Goal: Information Seeking & Learning: Learn about a topic

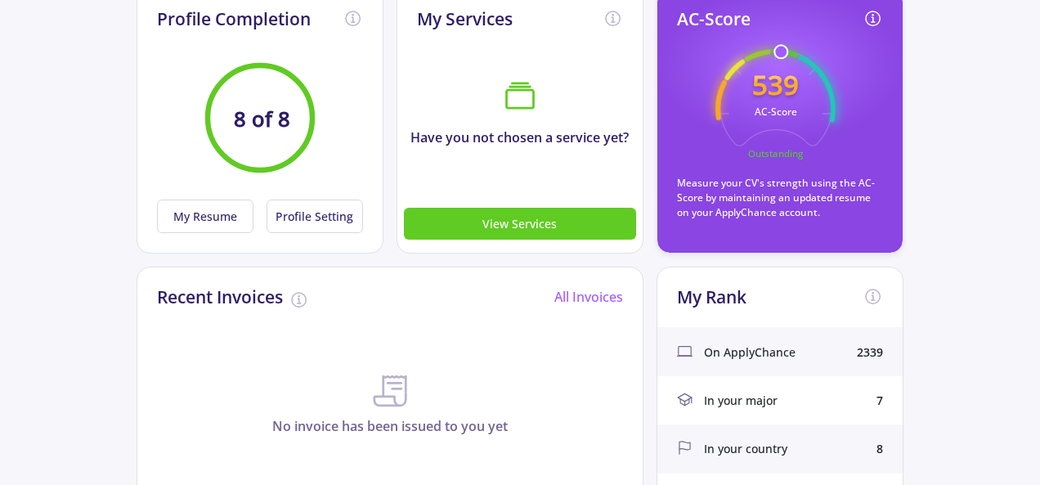
scroll to position [163, 0]
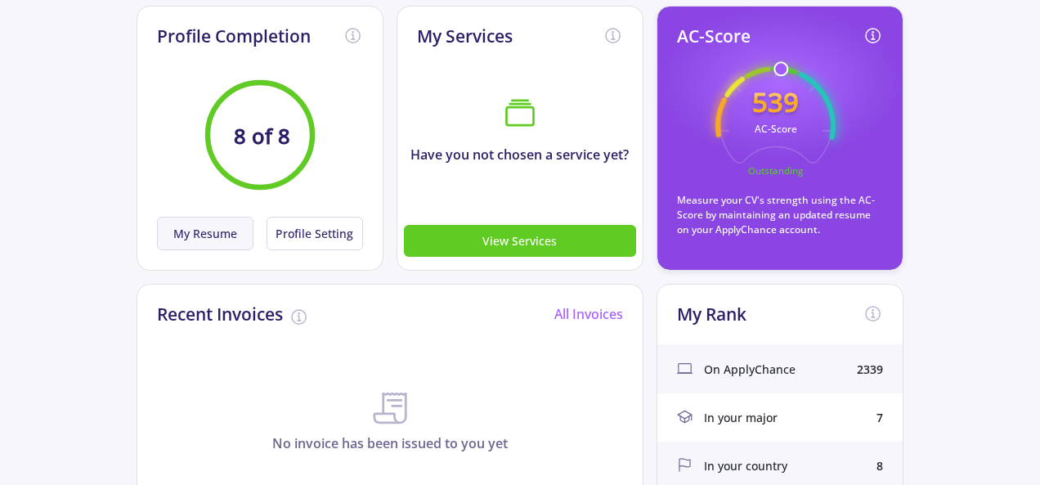
click at [239, 233] on button "My Resume" at bounding box center [205, 234] width 96 height 34
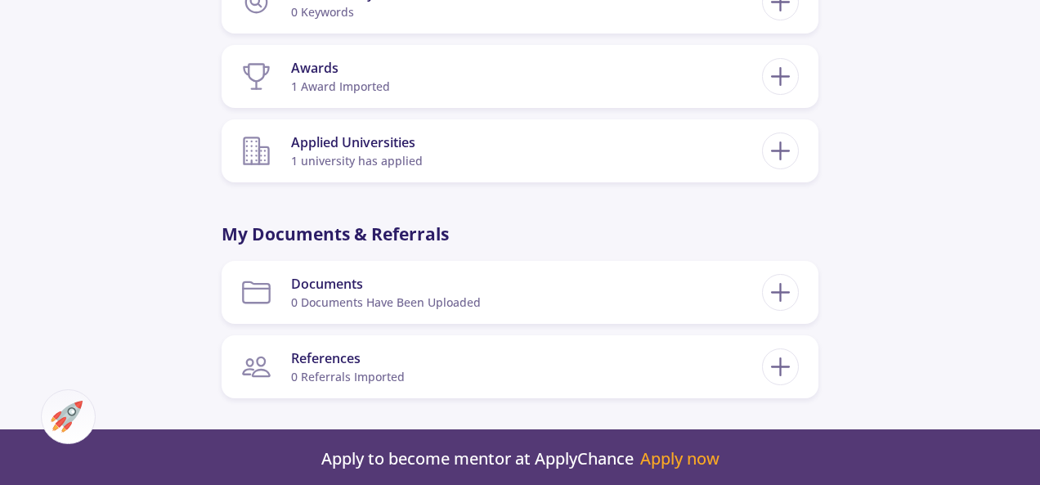
scroll to position [1308, 0]
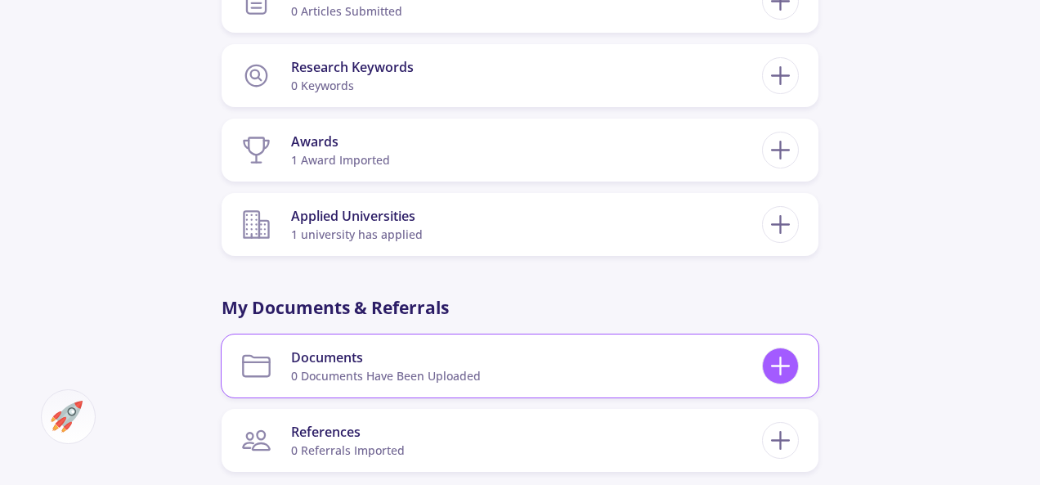
click at [787, 360] on icon at bounding box center [780, 366] width 30 height 30
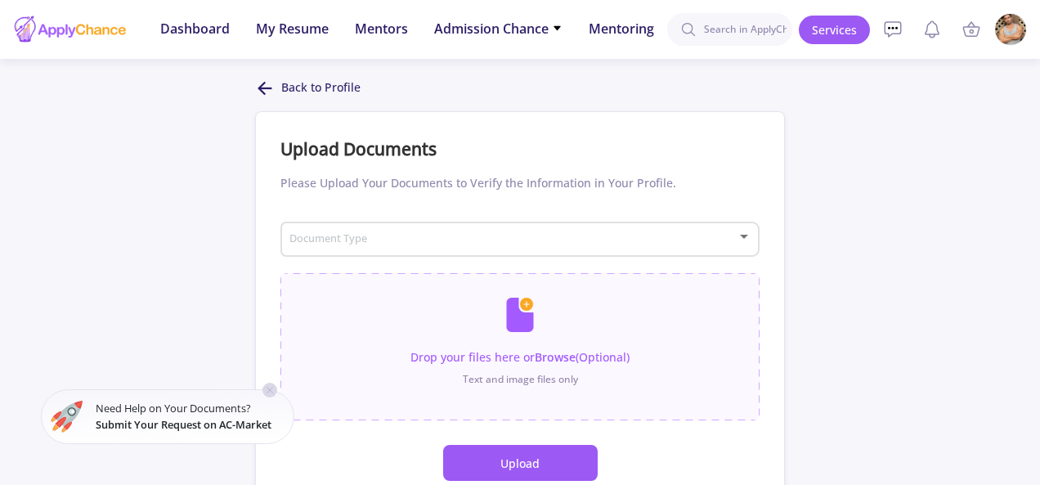
click at [709, 228] on div "Document Type" at bounding box center [519, 236] width 463 height 41
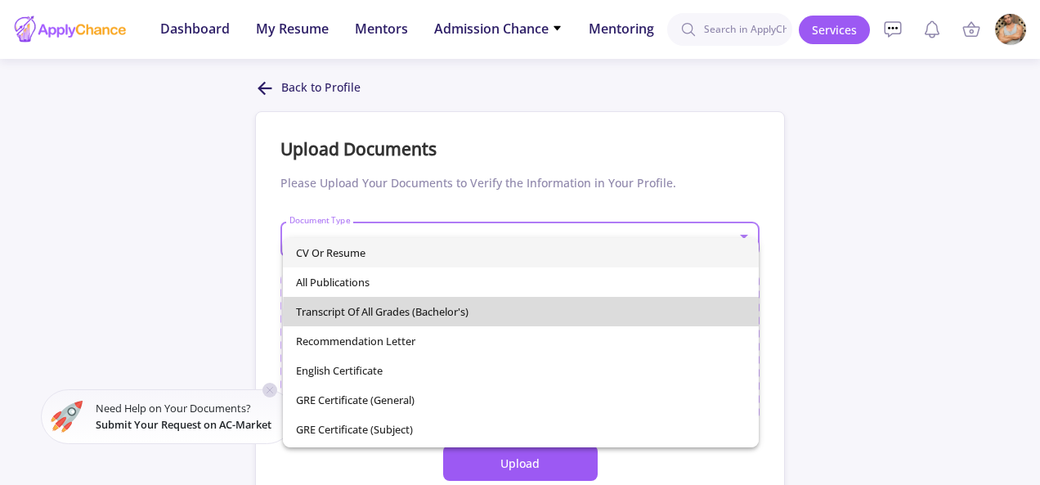
click at [600, 315] on span "Transcript of All Grades (Bachelor's)" at bounding box center [520, 311] width 449 height 29
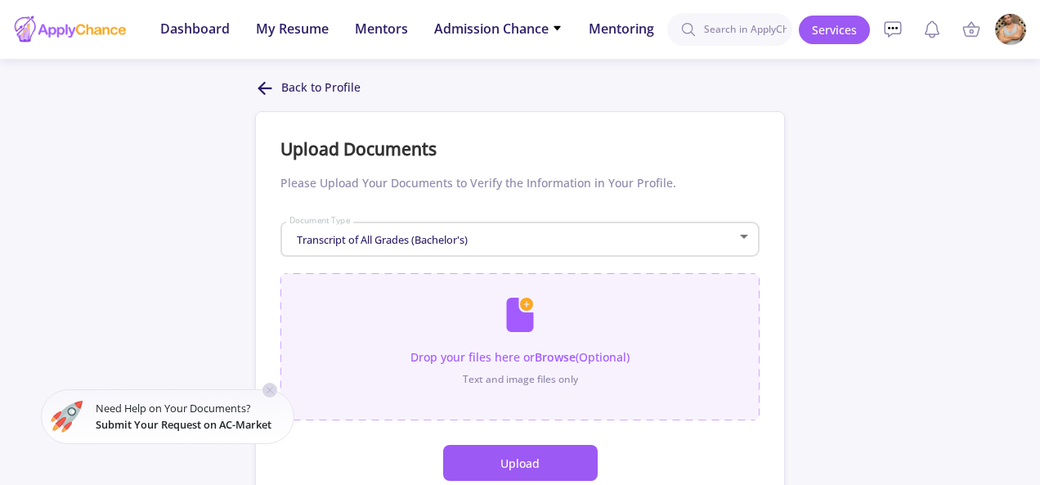
click at [527, 308] on input "file" at bounding box center [519, 338] width 479 height 131
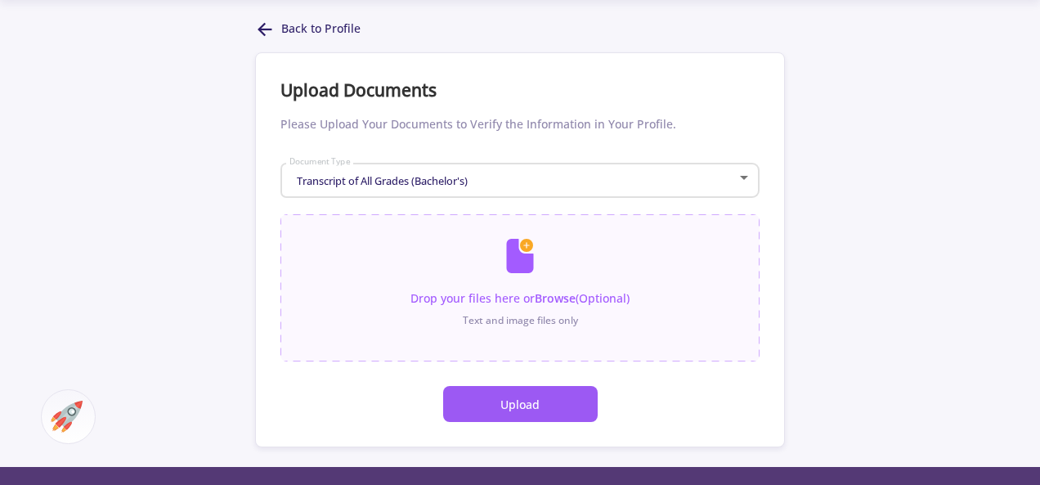
scroll to position [82, 0]
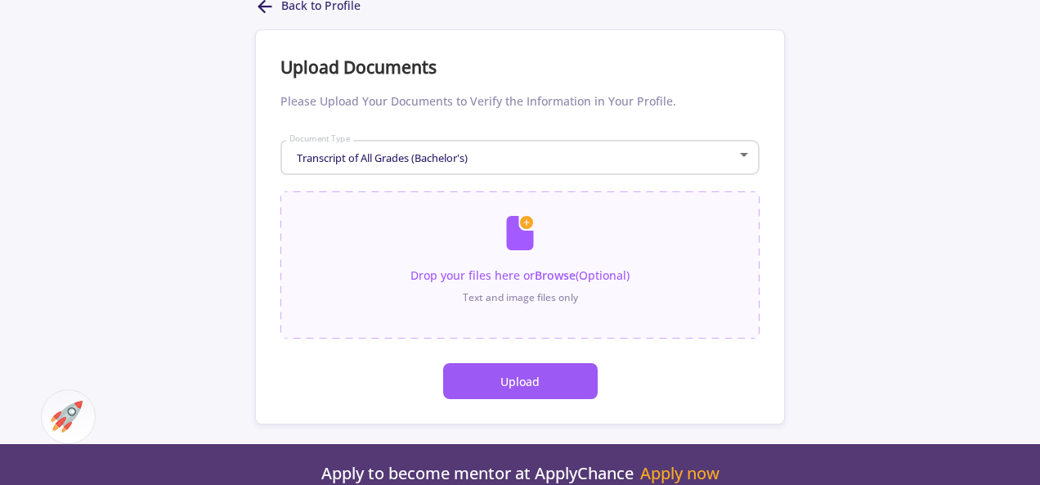
click at [540, 380] on button "Upload" at bounding box center [520, 381] width 154 height 36
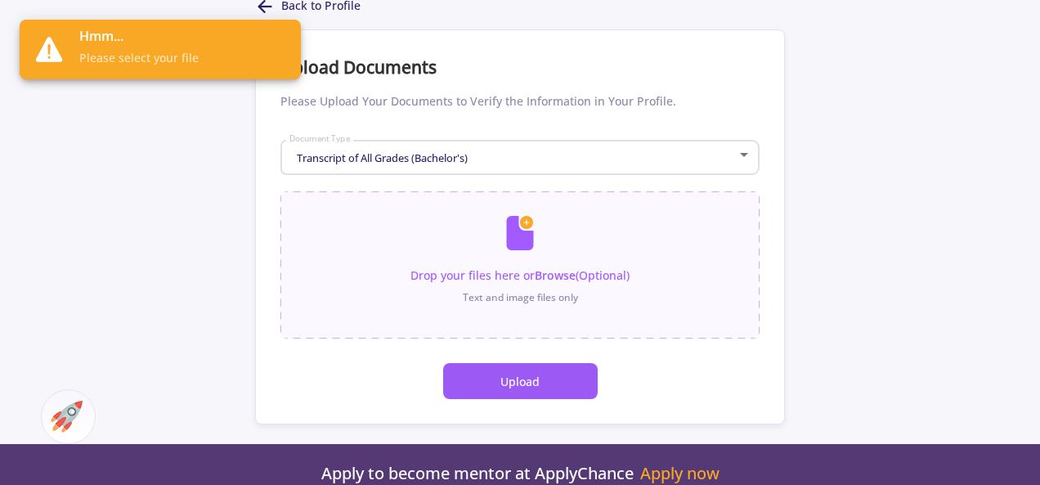
click at [513, 364] on button "Upload" at bounding box center [520, 381] width 154 height 36
click at [548, 262] on input "file" at bounding box center [519, 256] width 479 height 131
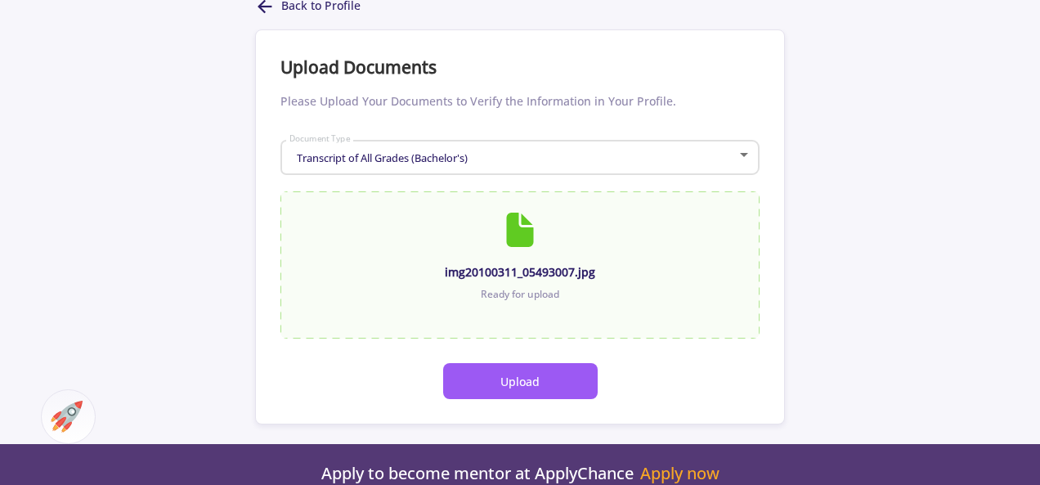
click at [585, 377] on button "Upload" at bounding box center [520, 381] width 154 height 36
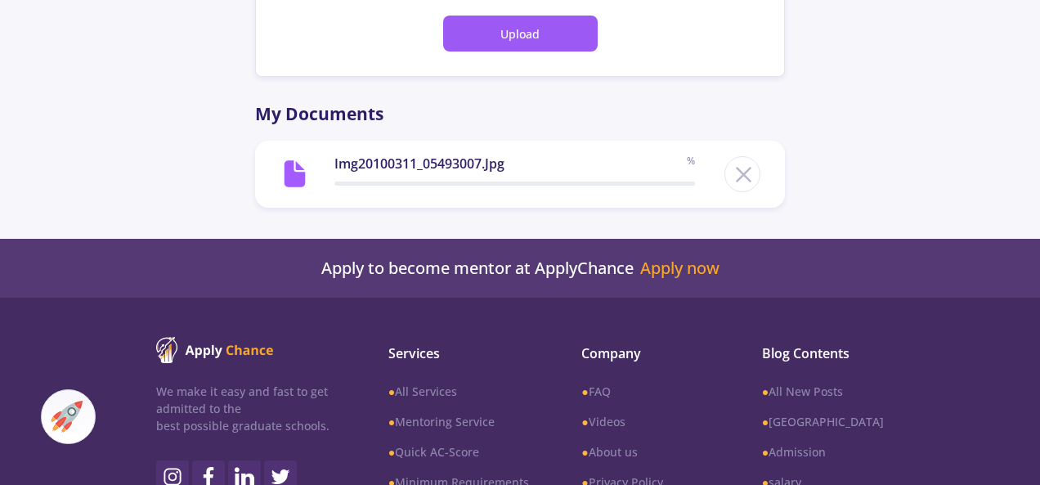
scroll to position [462, 0]
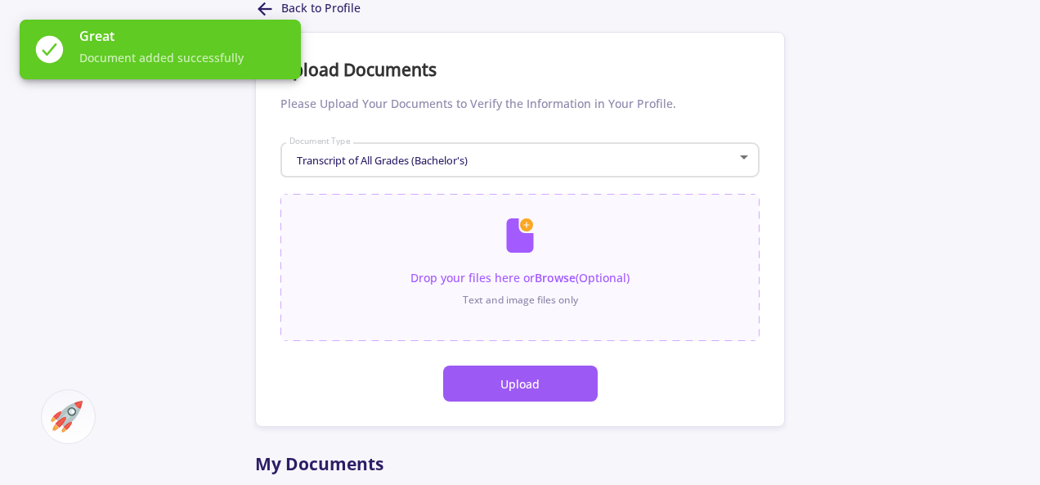
scroll to position [53, 0]
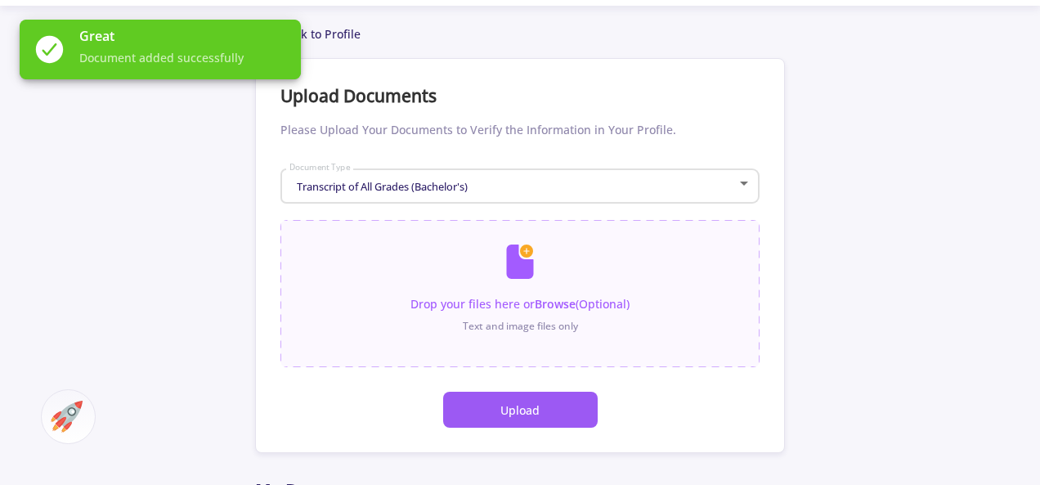
click at [677, 177] on div "Transcript of All Grades (Bachelor's) Document Type" at bounding box center [519, 183] width 463 height 41
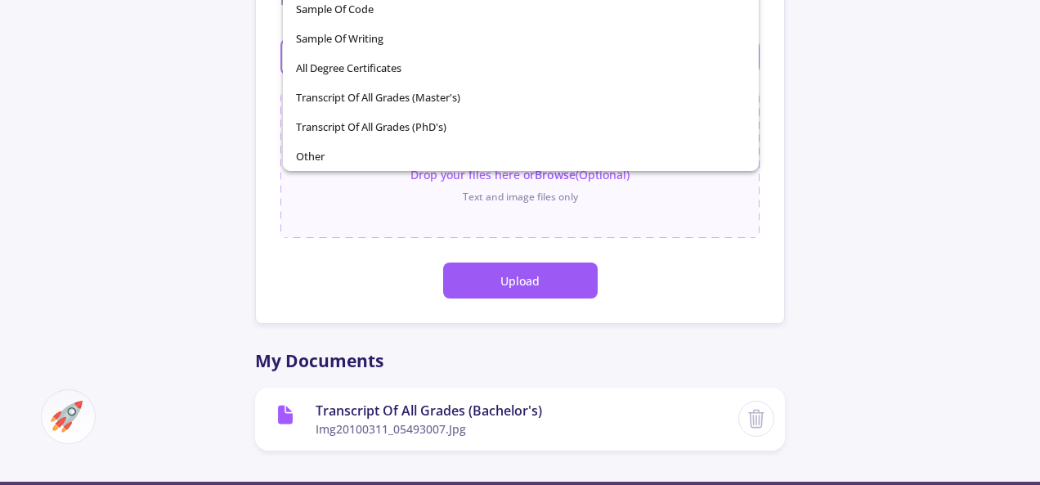
scroll to position [217, 0]
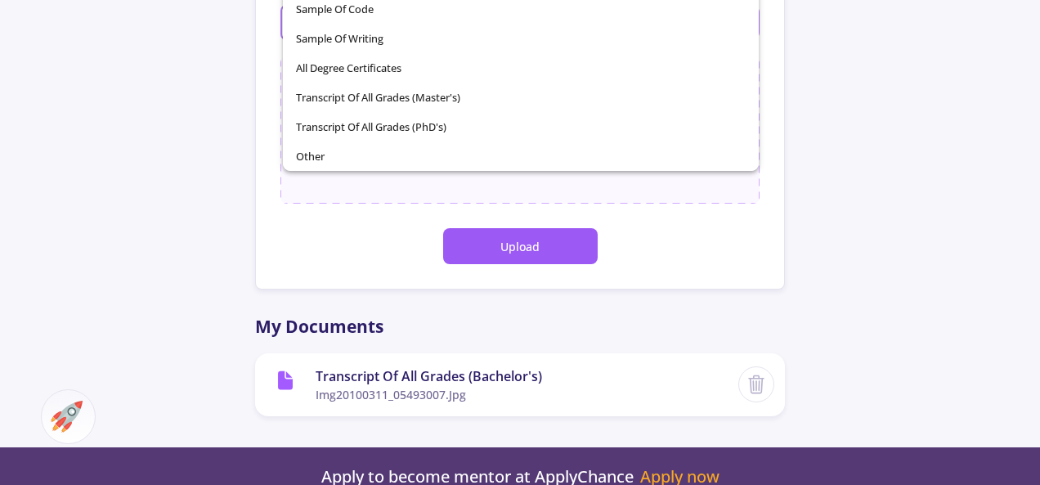
click at [868, 240] on div at bounding box center [520, 242] width 1040 height 485
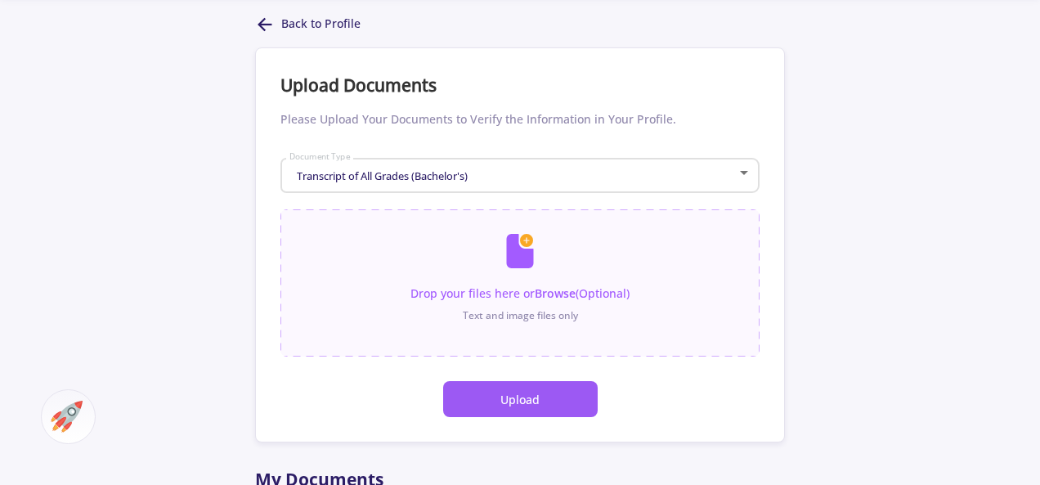
scroll to position [0, 0]
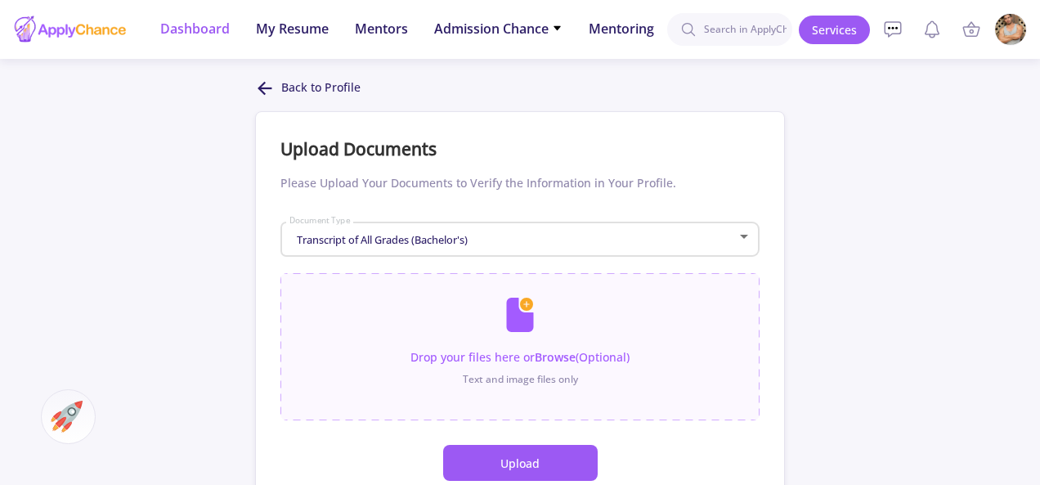
click at [217, 34] on span "Dashboard" at bounding box center [194, 29] width 69 height 20
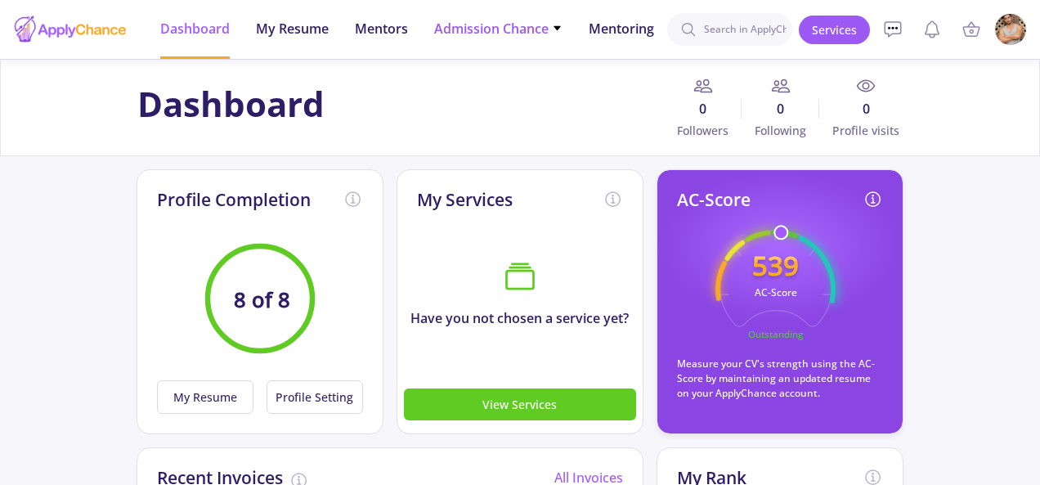
drag, startPoint x: 525, startPoint y: 32, endPoint x: 530, endPoint y: 39, distance: 8.8
click at [528, 37] on span "Admission Chance" at bounding box center [498, 29] width 128 height 20
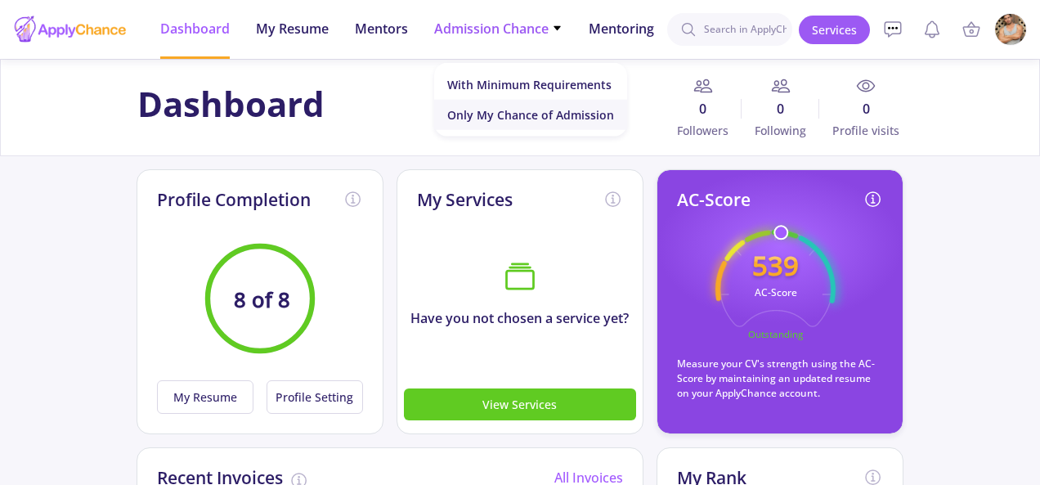
click at [527, 116] on link "Only My Chance of Admission" at bounding box center [530, 115] width 193 height 30
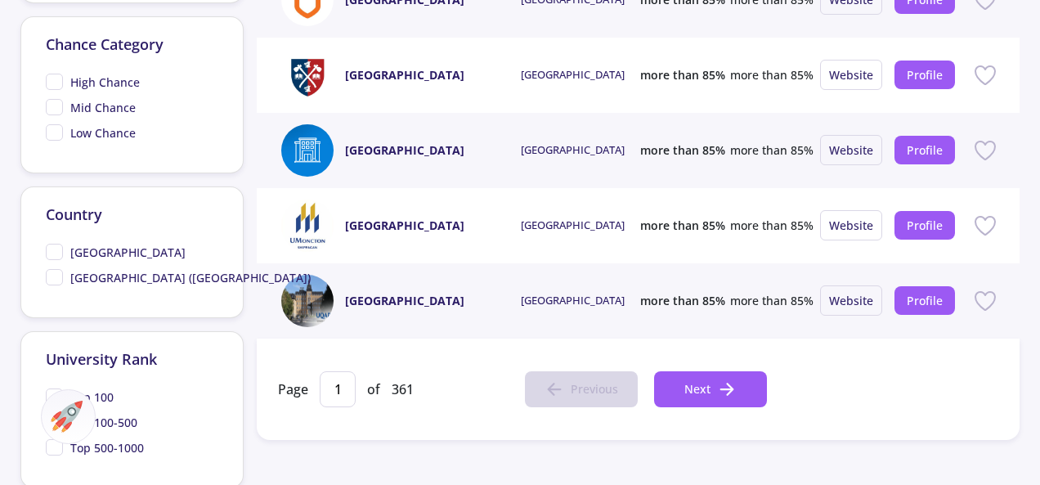
scroll to position [736, 0]
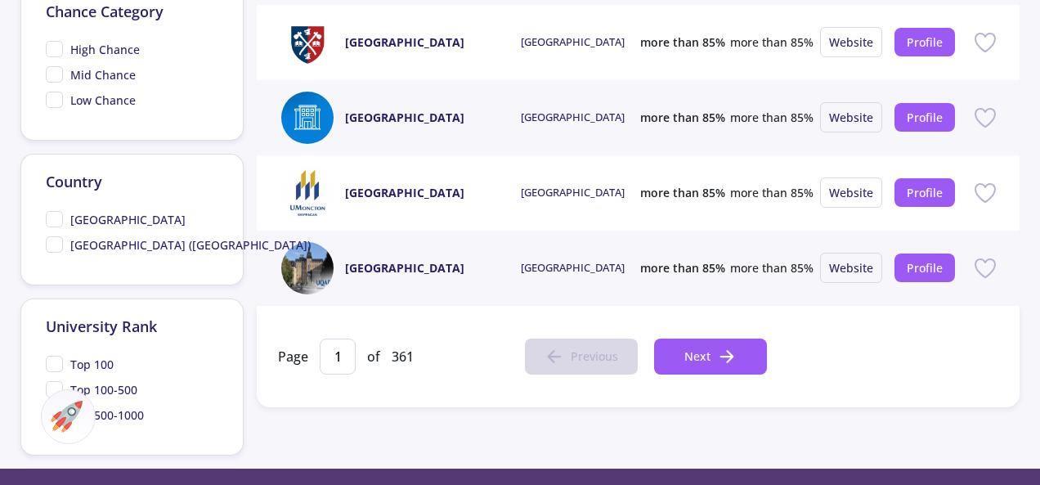
click at [391, 259] on link "[GEOGRAPHIC_DATA]" at bounding box center [404, 267] width 119 height 17
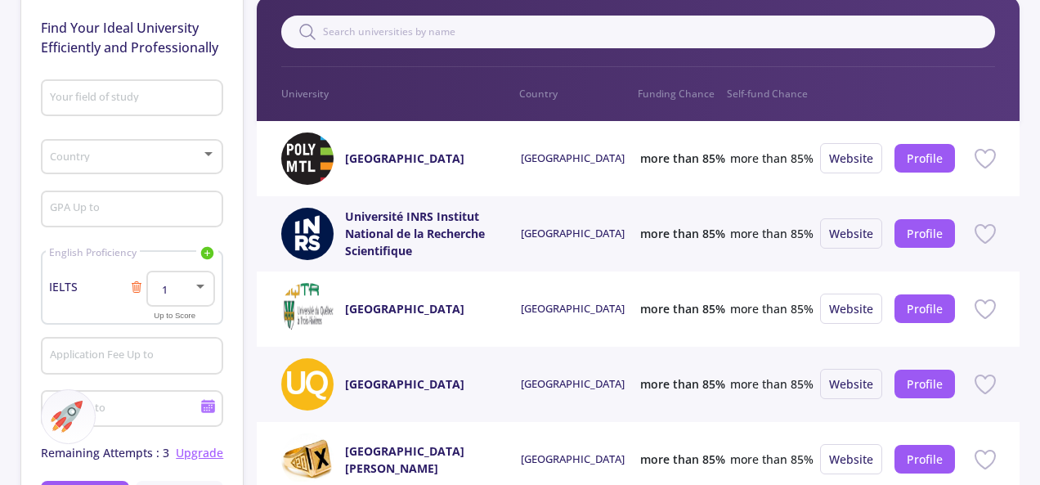
scroll to position [245, 0]
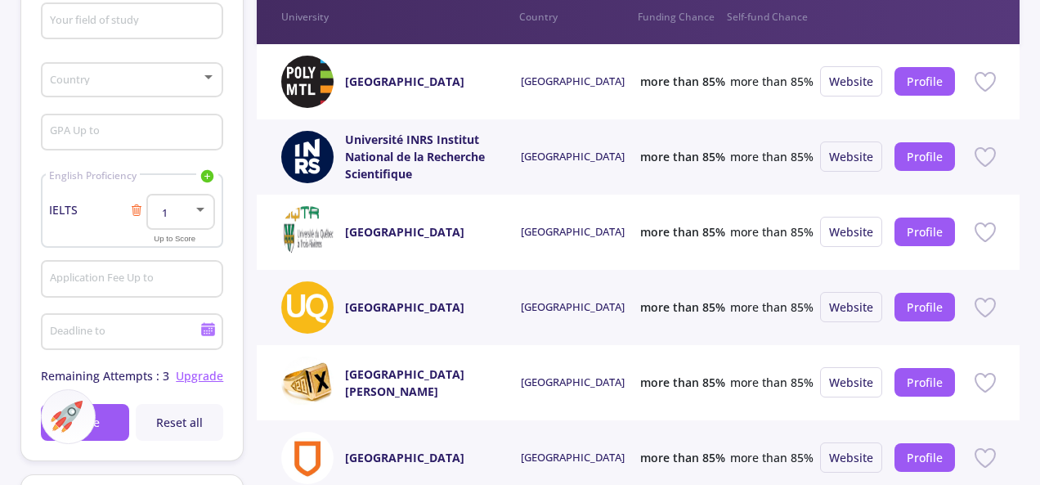
click at [202, 212] on div at bounding box center [200, 209] width 15 height 13
click at [235, 192] on div at bounding box center [520, 242] width 1040 height 485
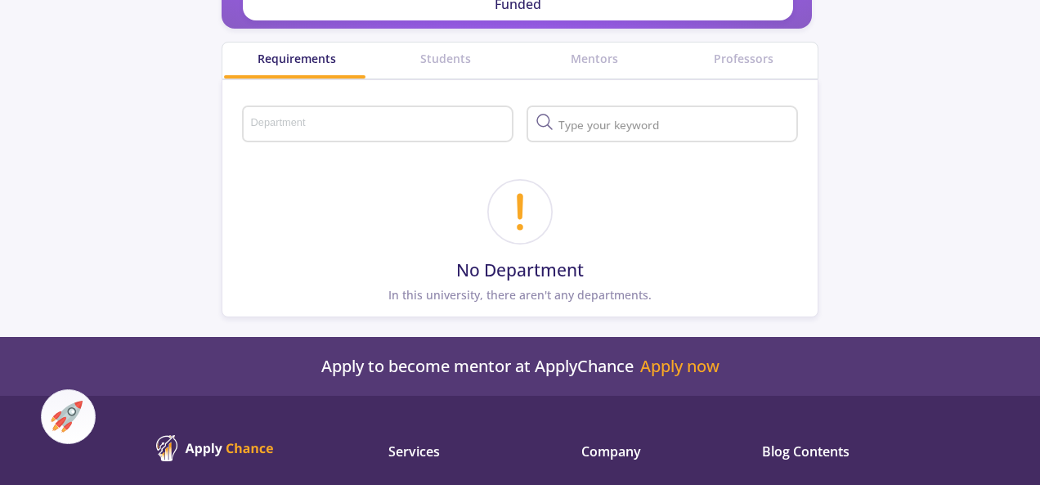
scroll to position [654, 0]
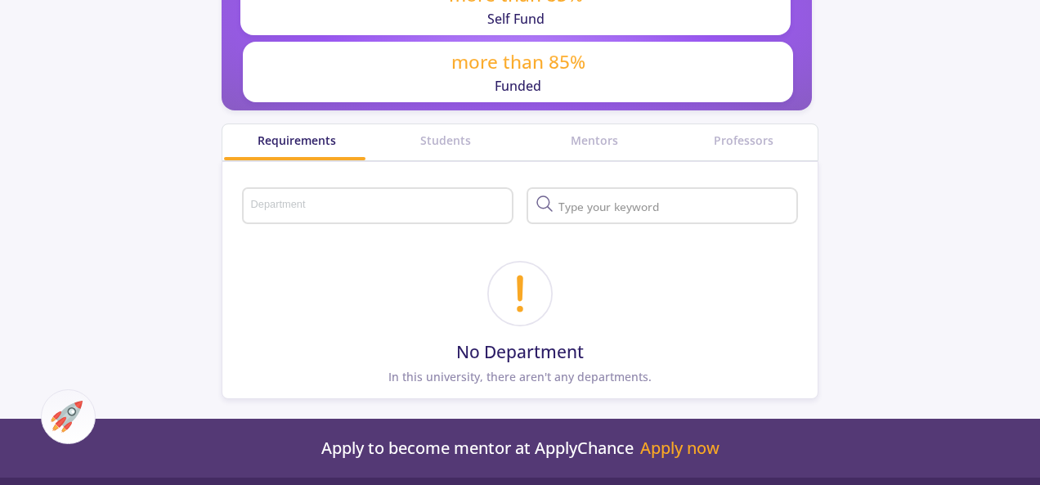
click at [483, 192] on div "Department" at bounding box center [378, 202] width 256 height 42
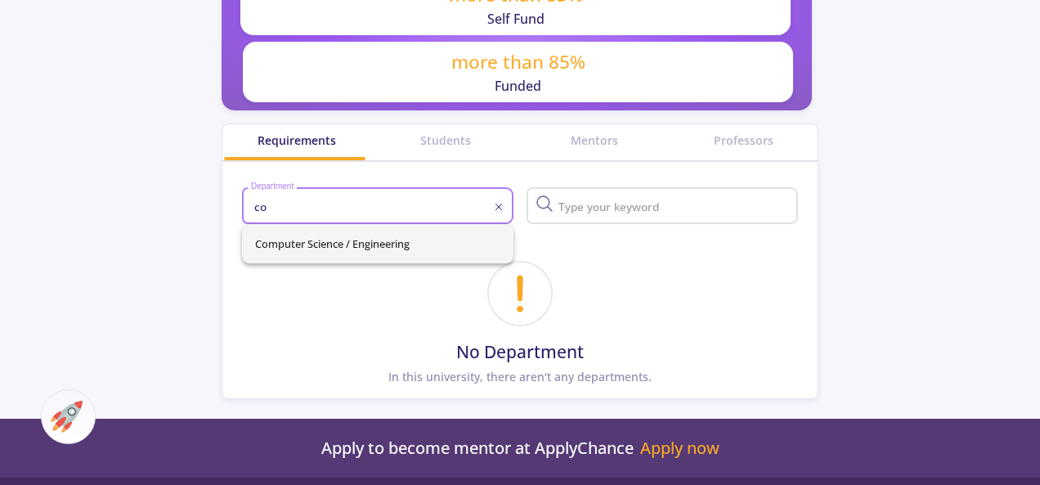
type input "co"
click at [418, 246] on div "Computer Science / Engineering" at bounding box center [377, 243] width 271 height 39
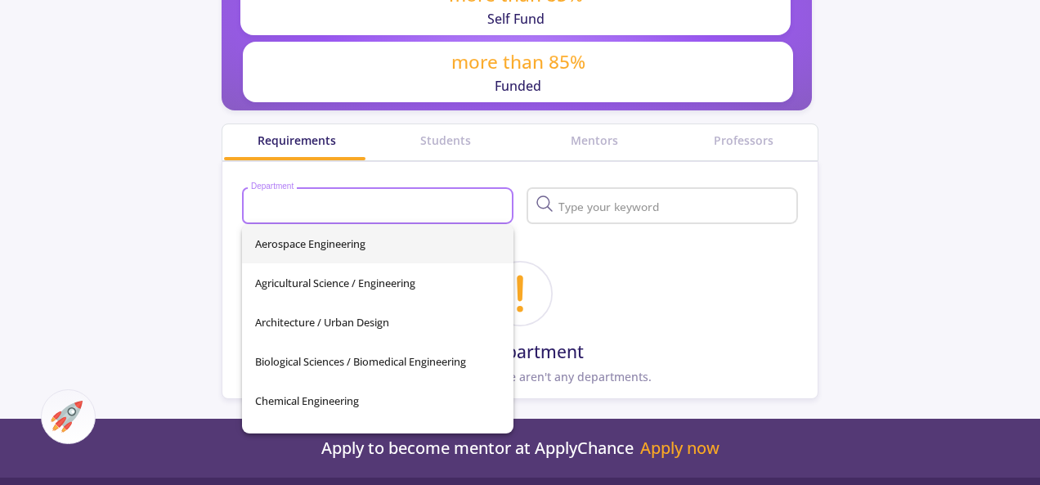
click at [429, 209] on input "Department" at bounding box center [380, 206] width 260 height 15
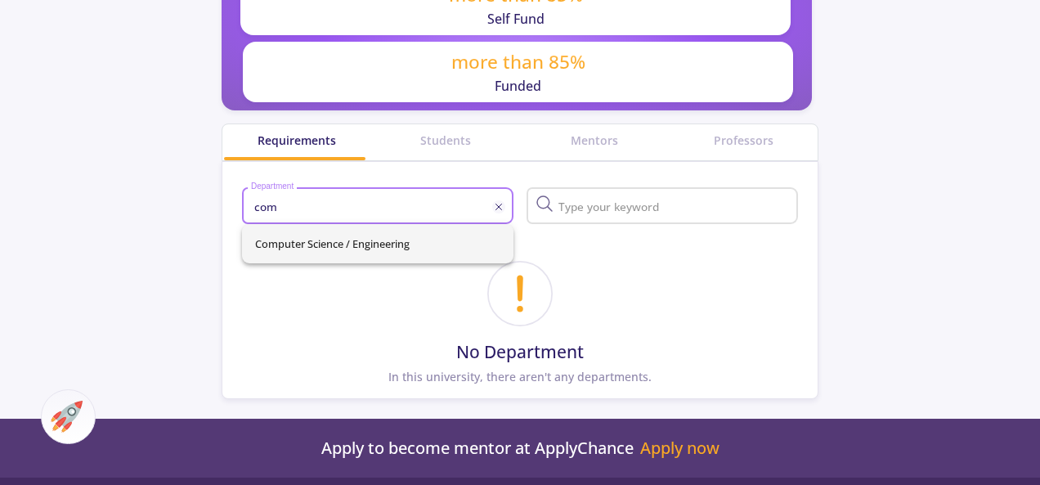
type input "com"
click at [360, 243] on div "Computer Science / Engineering" at bounding box center [377, 243] width 271 height 39
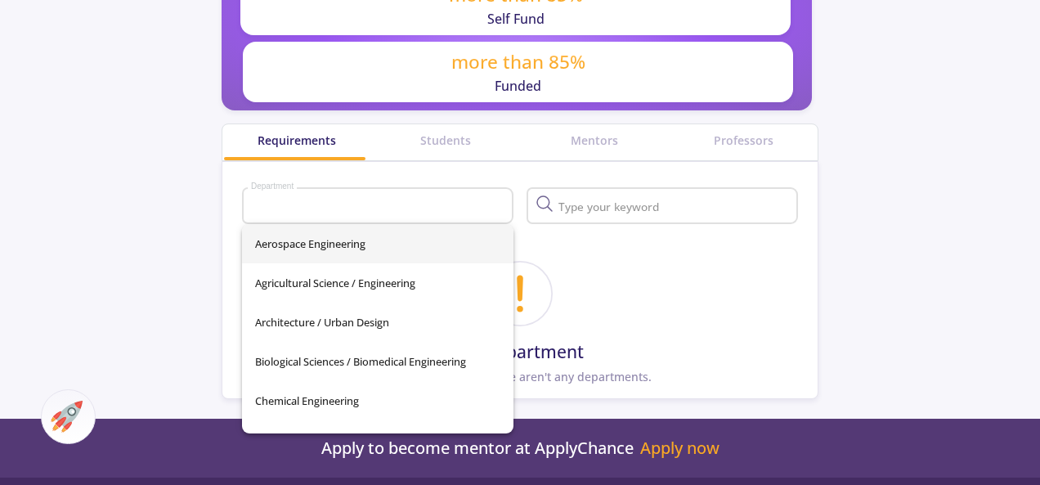
click at [552, 214] on div at bounding box center [661, 202] width 271 height 42
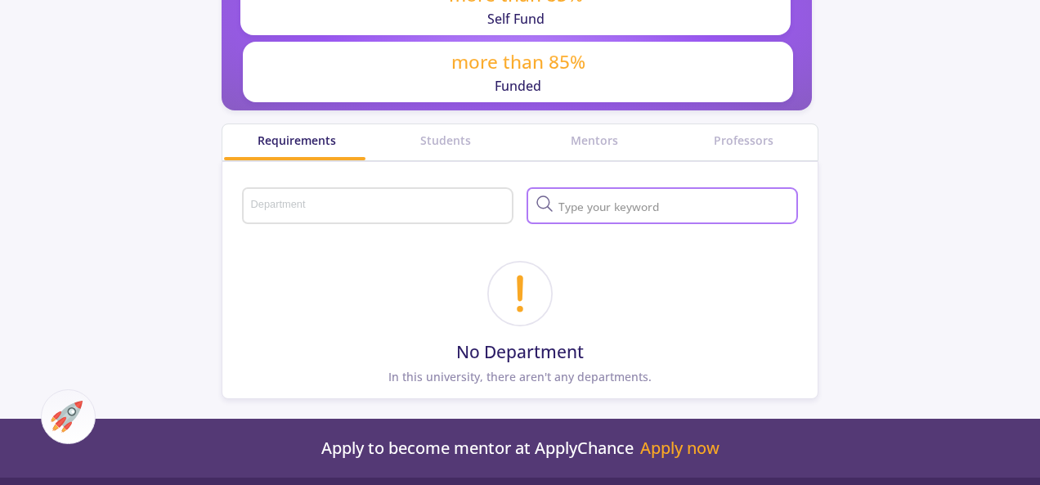
click at [565, 212] on input "text" at bounding box center [674, 206] width 240 height 15
click at [476, 143] on div "Students" at bounding box center [445, 140] width 149 height 17
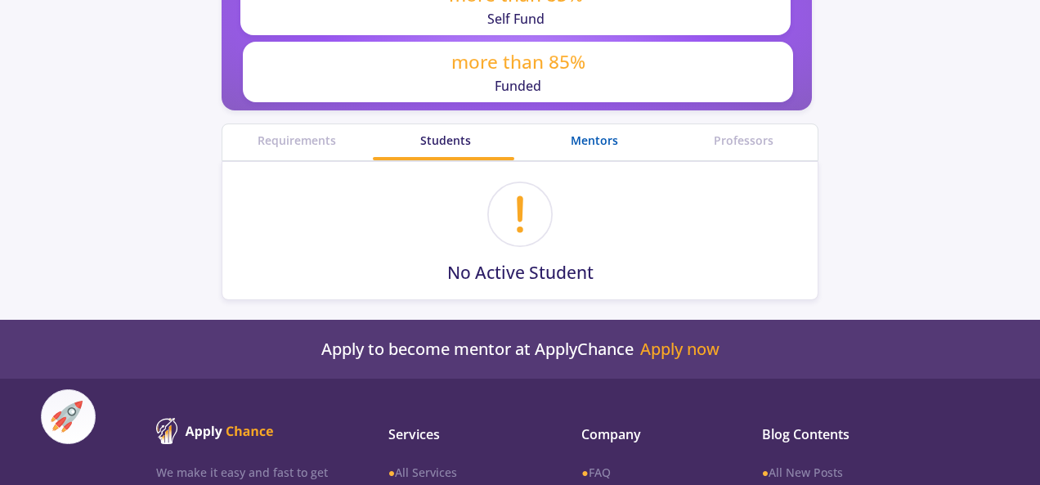
click at [614, 146] on div "Mentors" at bounding box center [594, 140] width 149 height 17
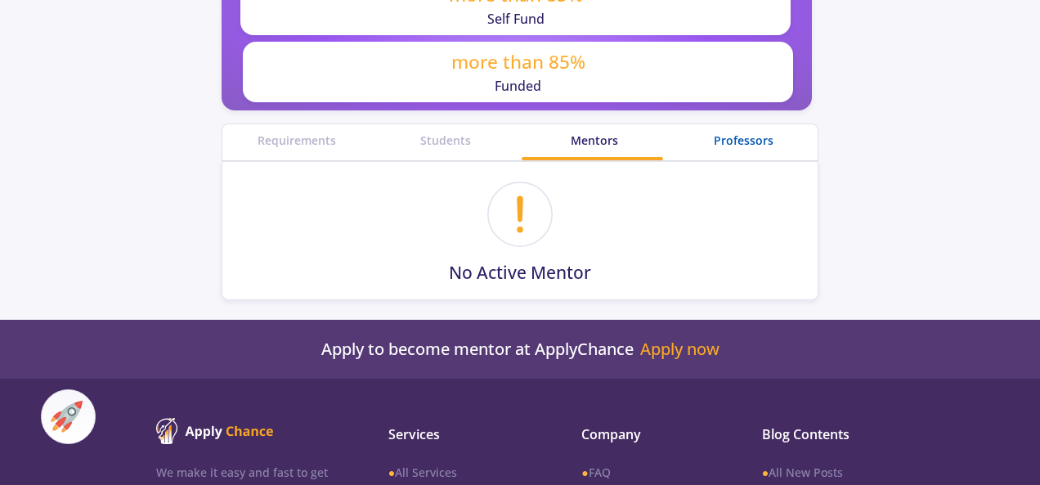
click at [736, 143] on div "Professors" at bounding box center [742, 140] width 149 height 17
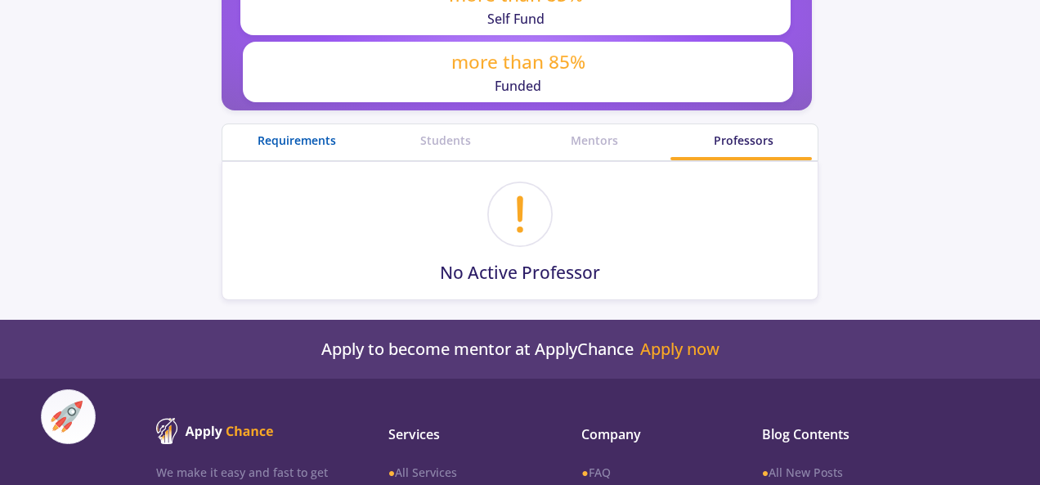
click at [329, 135] on div "Requirements" at bounding box center [296, 140] width 149 height 17
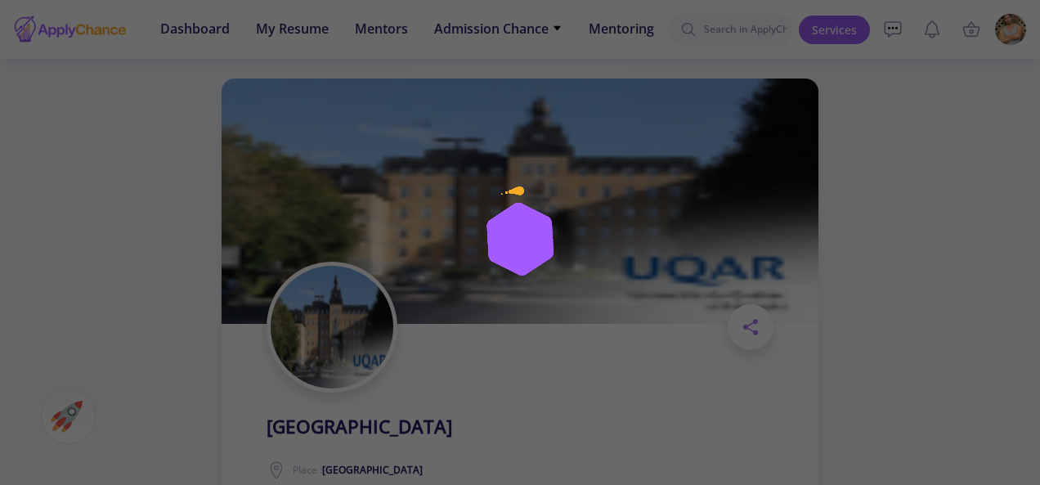
scroll to position [654, 0]
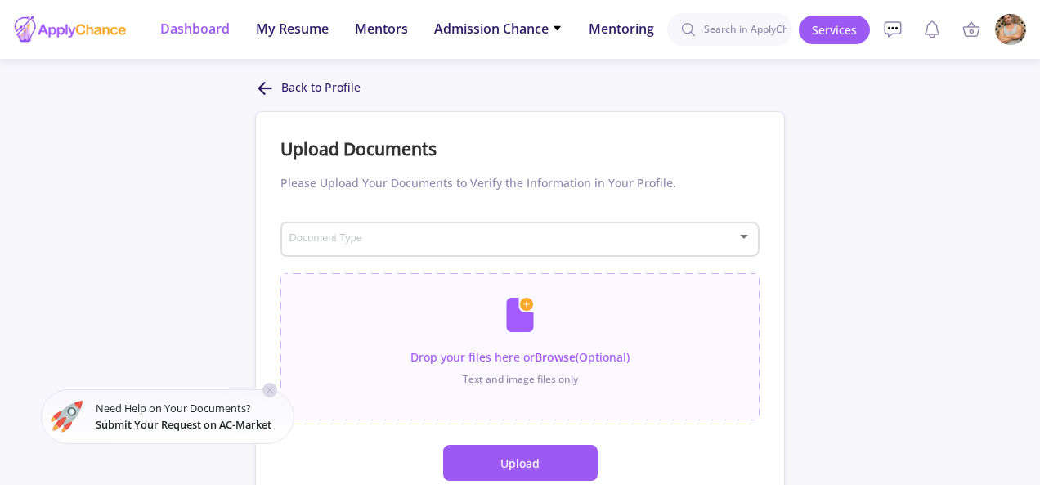
click at [212, 22] on span "Dashboard" at bounding box center [194, 29] width 69 height 20
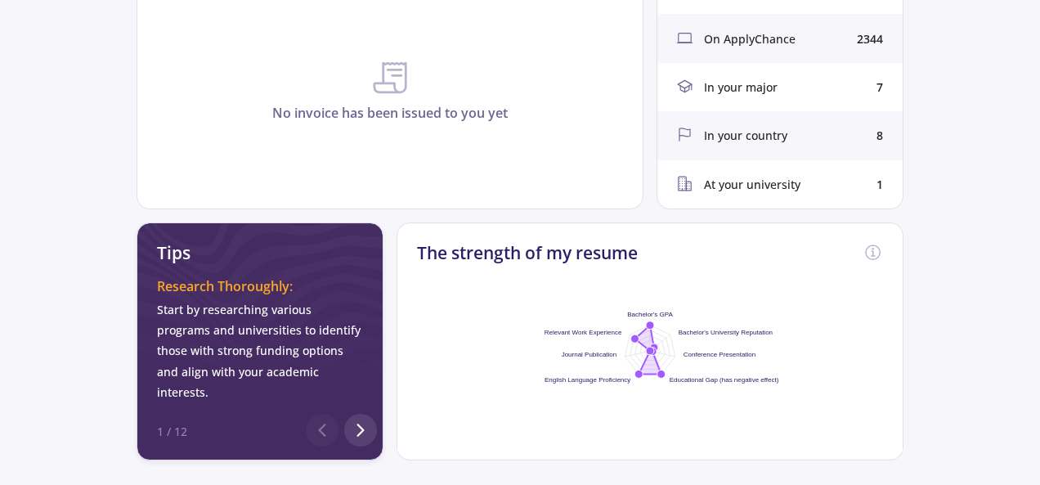
scroll to position [490, 0]
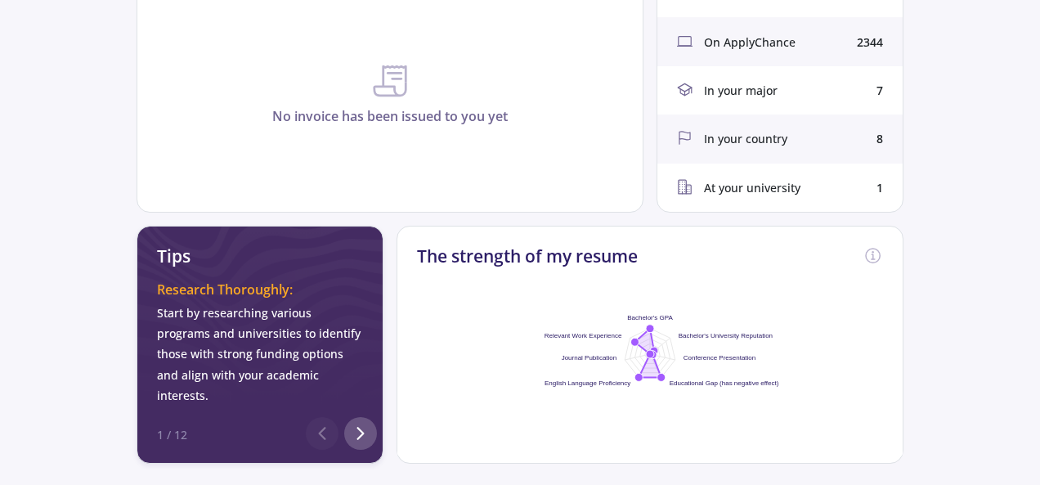
click at [360, 423] on icon at bounding box center [361, 433] width 20 height 20
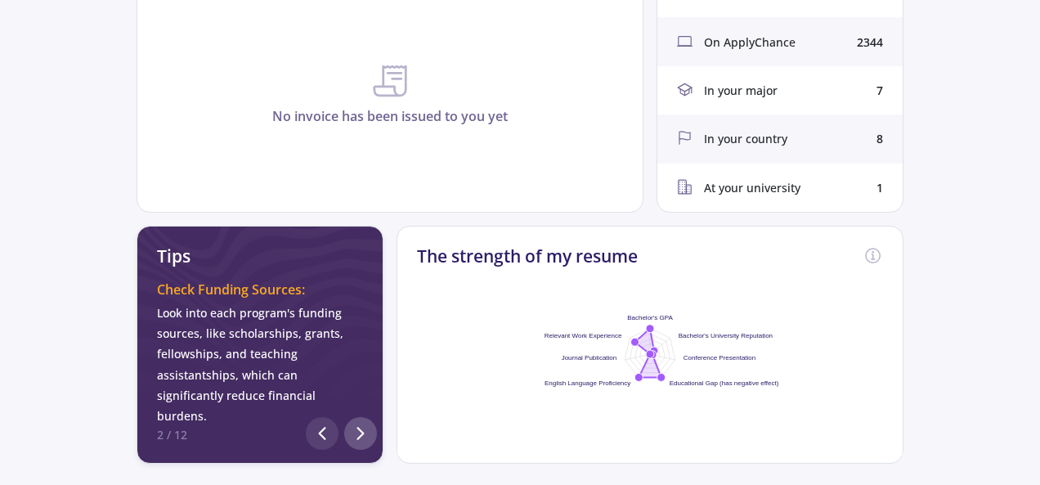
click at [360, 423] on icon at bounding box center [361, 433] width 20 height 20
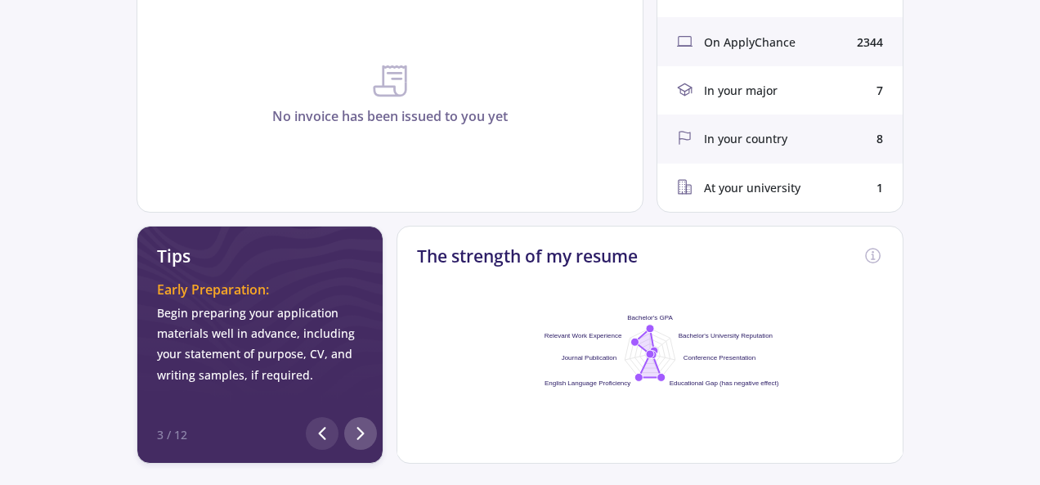
click at [360, 423] on icon at bounding box center [361, 433] width 20 height 20
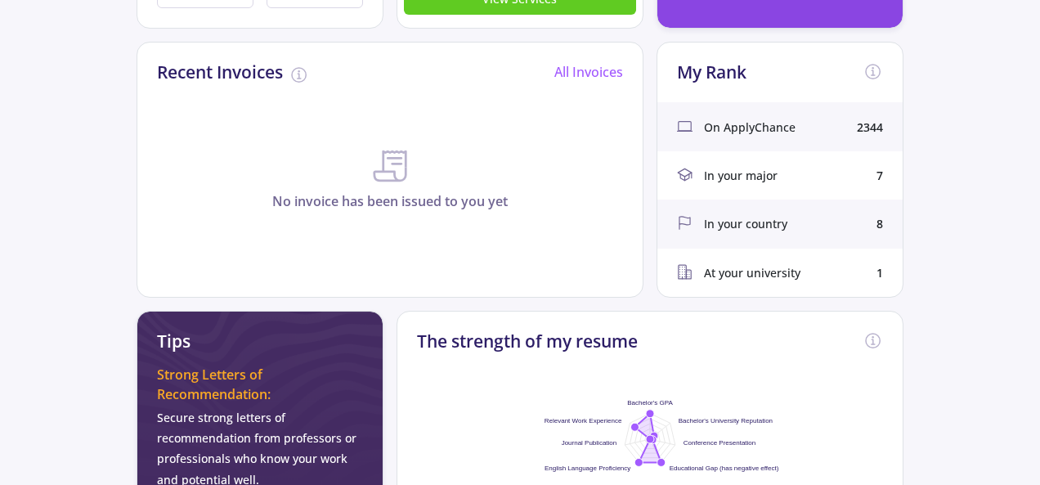
scroll to position [327, 0]
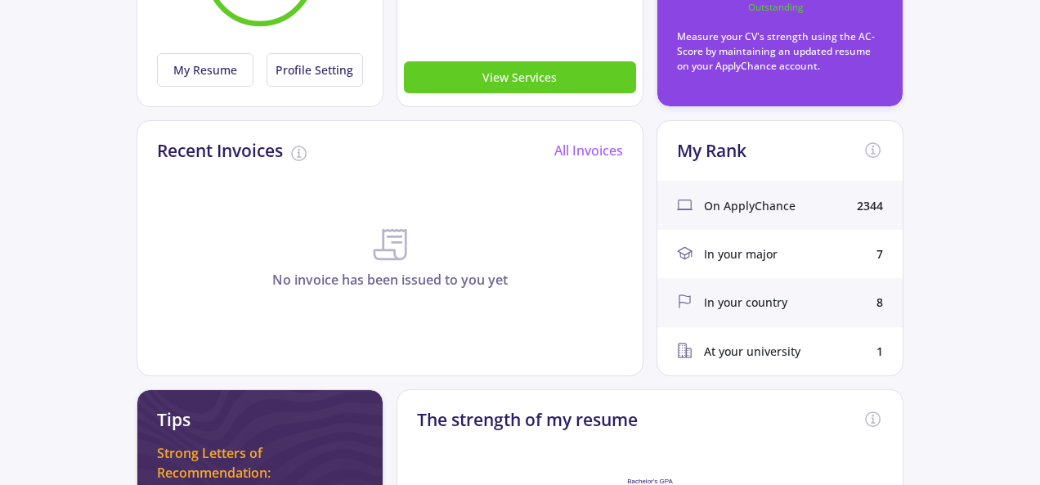
click at [814, 315] on div "In your country 8" at bounding box center [779, 302] width 245 height 48
click at [727, 304] on span "In your country" at bounding box center [745, 301] width 83 height 17
click at [880, 298] on div "8" at bounding box center [879, 301] width 7 height 17
drag, startPoint x: 892, startPoint y: 313, endPoint x: 695, endPoint y: 300, distance: 196.6
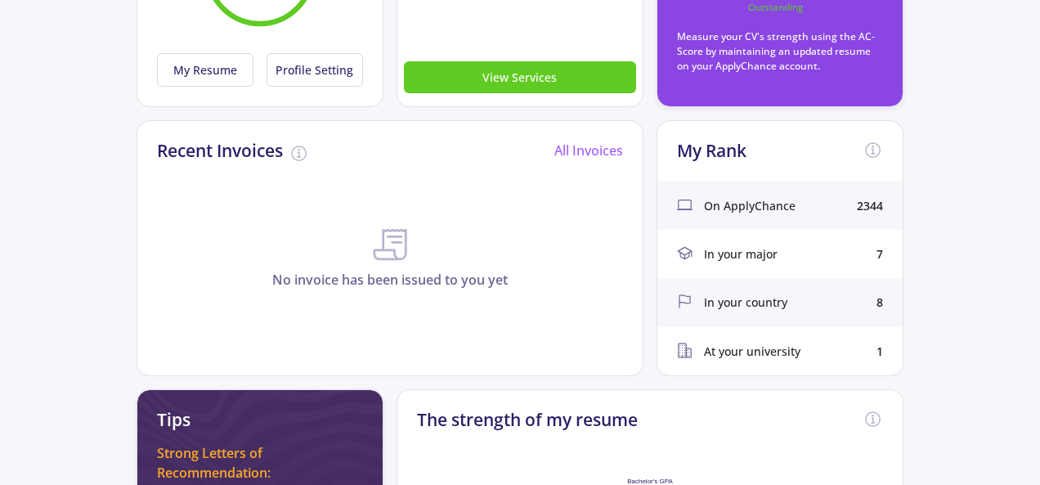
click at [693, 300] on div "In your country 8" at bounding box center [779, 302] width 245 height 48
drag, startPoint x: 883, startPoint y: 354, endPoint x: 753, endPoint y: 334, distance: 132.2
click at [745, 336] on div "At your university 1" at bounding box center [779, 351] width 245 height 48
click at [941, 302] on app-applicant-dashboard "Dashboard 0 Followers 0 Following 0 Profile visits Profile Completion 8 of 8 My…" at bounding box center [520, 348] width 1040 height 1232
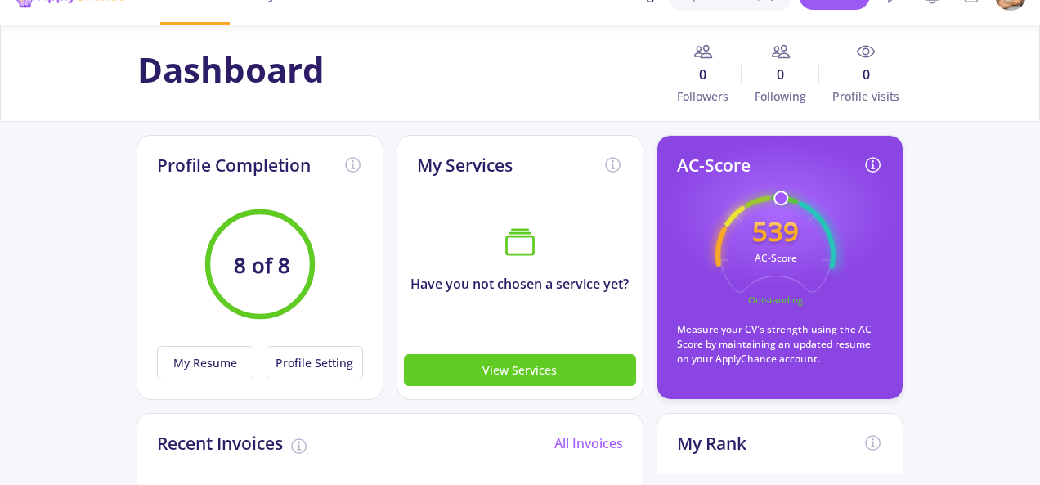
scroll to position [0, 0]
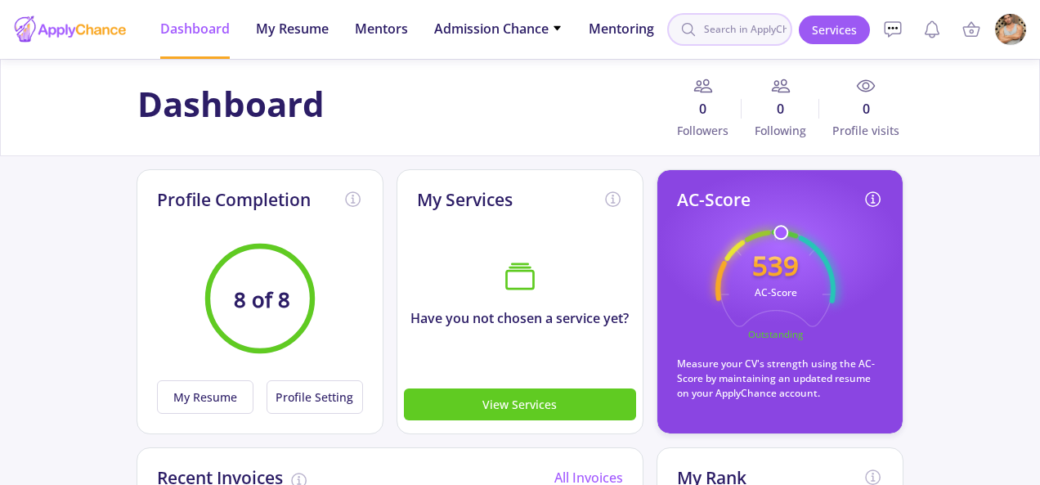
click at [747, 25] on input at bounding box center [729, 29] width 125 height 33
type input "uk"
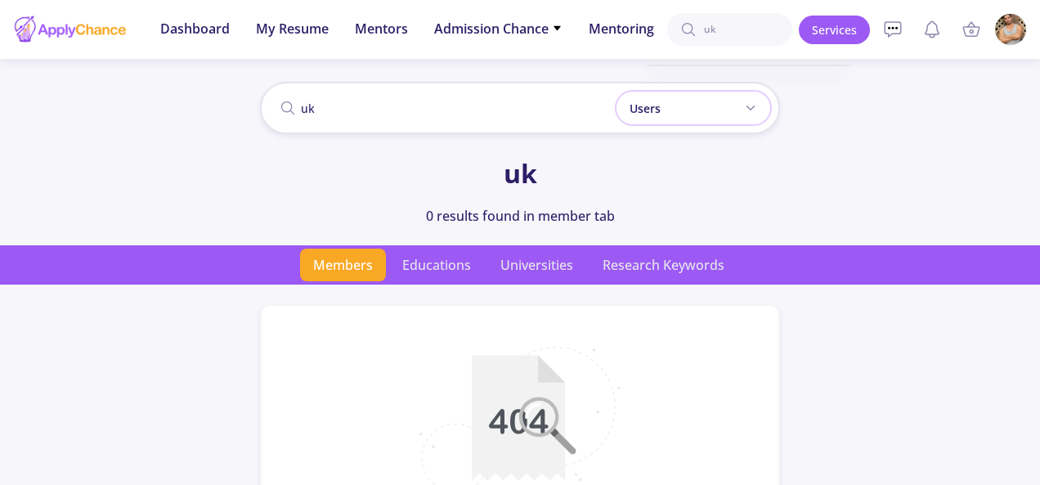
click at [731, 108] on div "Users" at bounding box center [693, 108] width 157 height 36
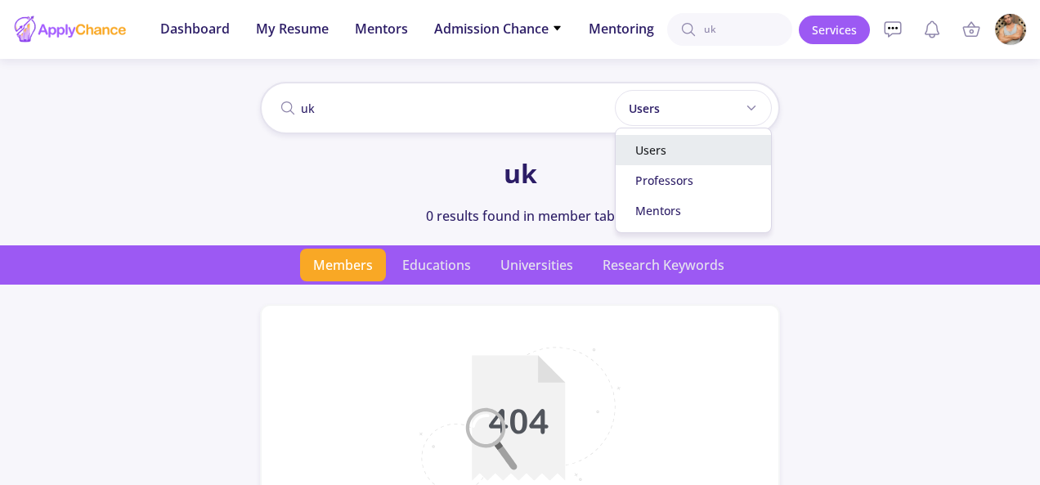
click at [710, 145] on div "Users" at bounding box center [692, 150] width 155 height 30
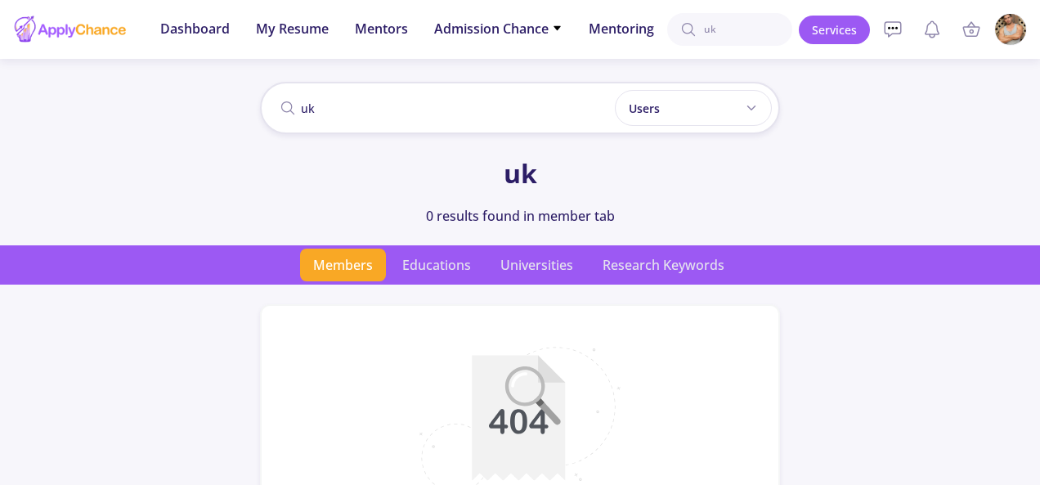
click at [817, 117] on div "uk Users Users Professors Mentors uk 0 results found in member tab" at bounding box center [520, 161] width 1040 height 167
drag, startPoint x: 525, startPoint y: 130, endPoint x: 264, endPoint y: 93, distance: 264.1
click at [265, 94] on input "uk" at bounding box center [520, 108] width 520 height 52
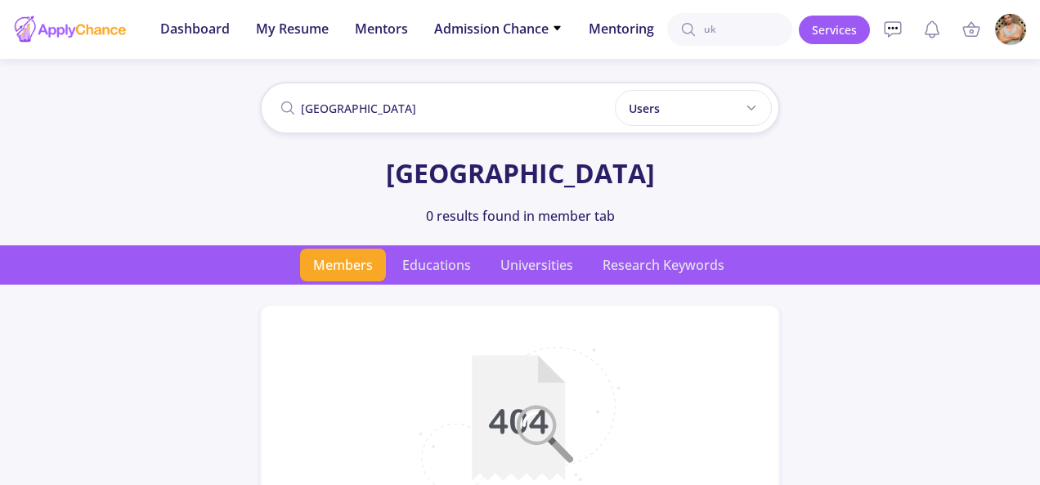
type input "london"
click at [829, 117] on div "london Users Users Professors Mentors london 0 results found in member tab" at bounding box center [520, 161] width 1040 height 167
click at [541, 25] on span "Admission Chance" at bounding box center [498, 29] width 128 height 20
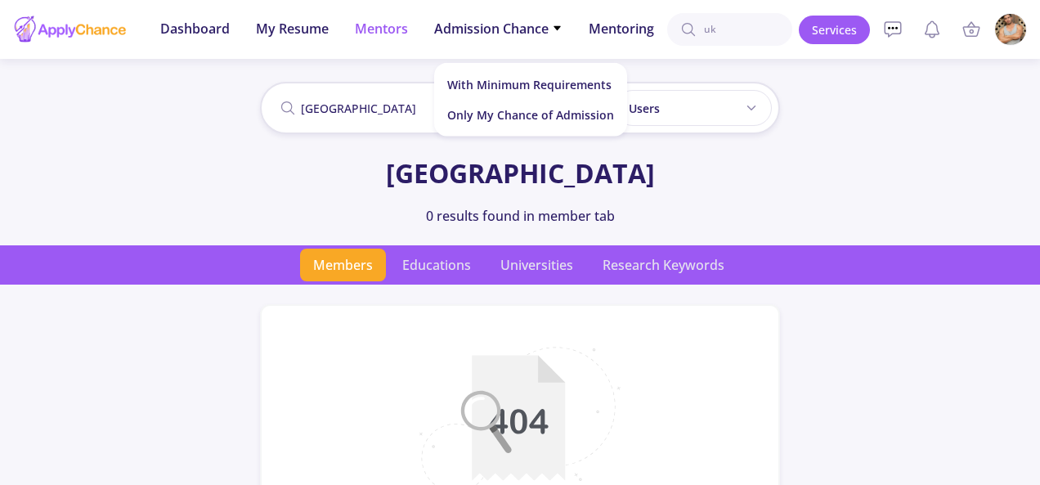
click at [379, 29] on span "Mentors" at bounding box center [381, 29] width 53 height 20
